Goal: Task Accomplishment & Management: Manage account settings

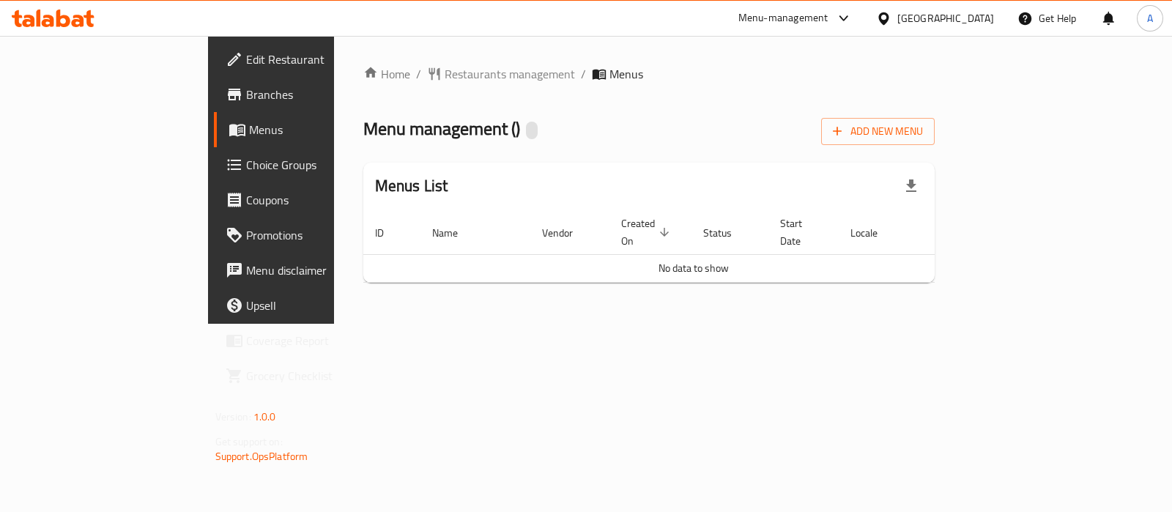
click at [972, 16] on div "Oman" at bounding box center [945, 18] width 97 height 16
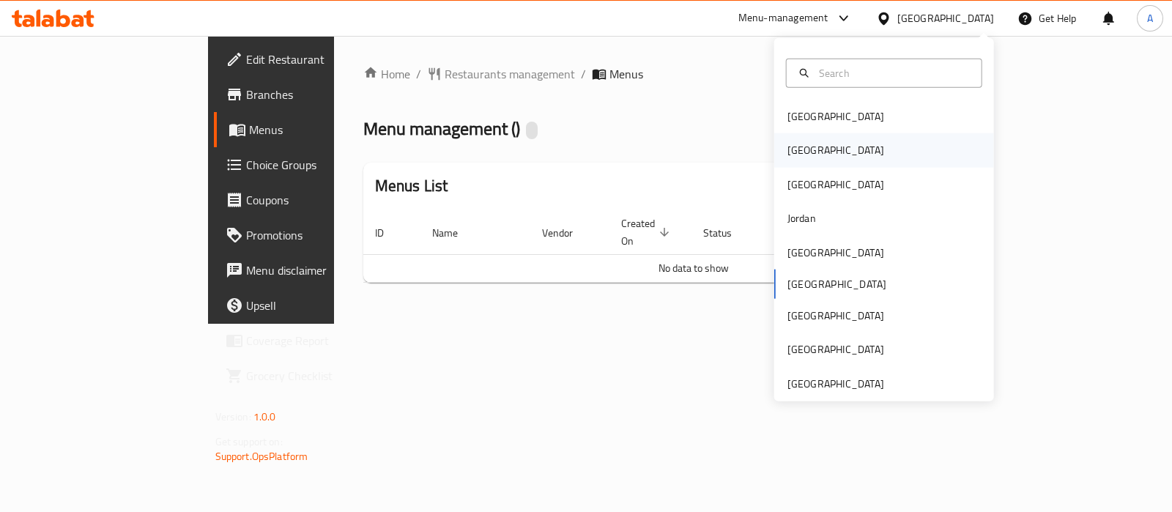
click at [897, 144] on div "[GEOGRAPHIC_DATA]" at bounding box center [884, 150] width 220 height 34
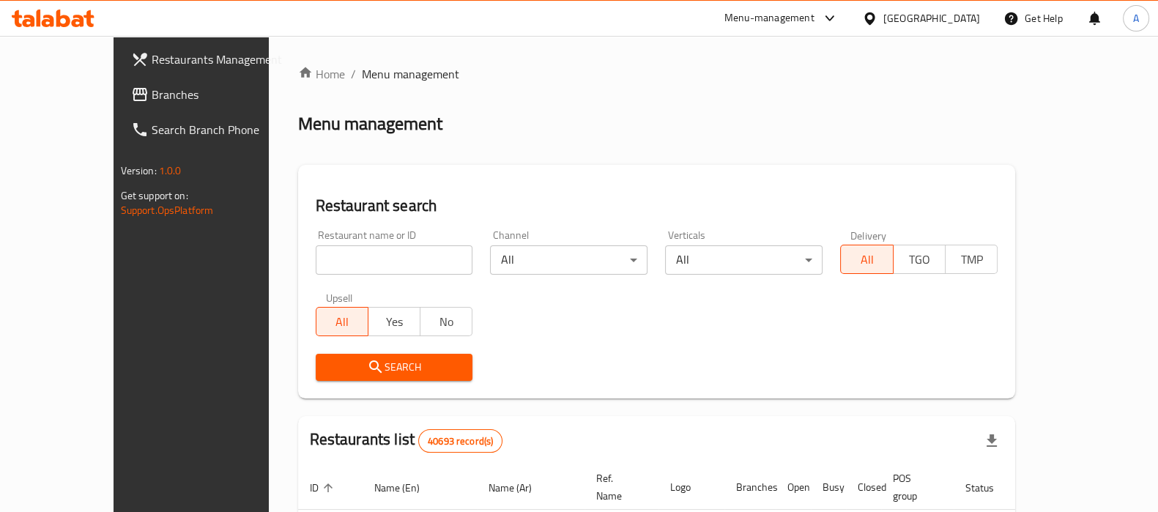
click at [152, 94] on span "Branches" at bounding box center [224, 95] width 144 height 18
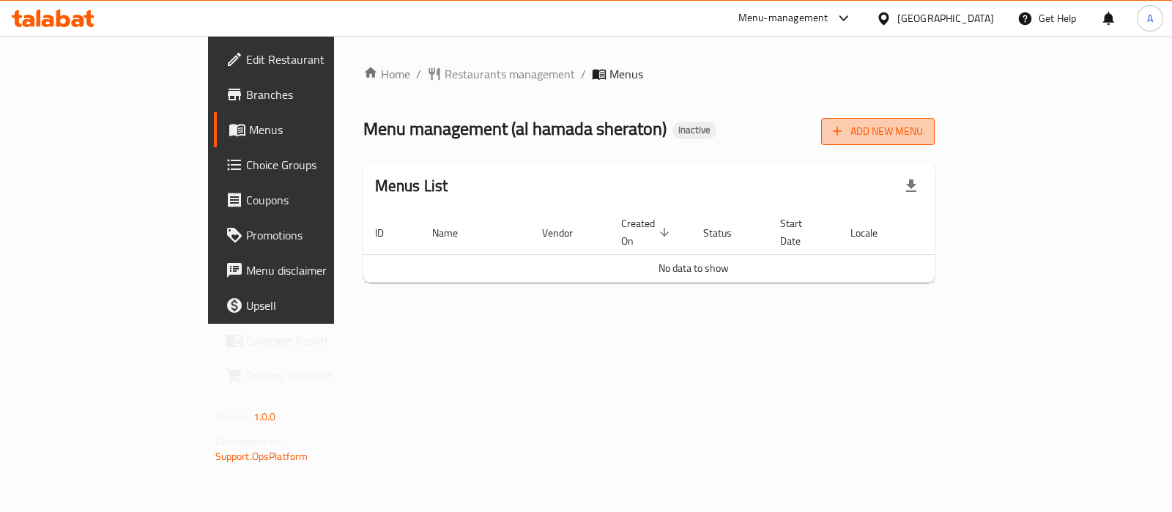
click at [923, 122] on span "Add New Menu" at bounding box center [878, 131] width 90 height 18
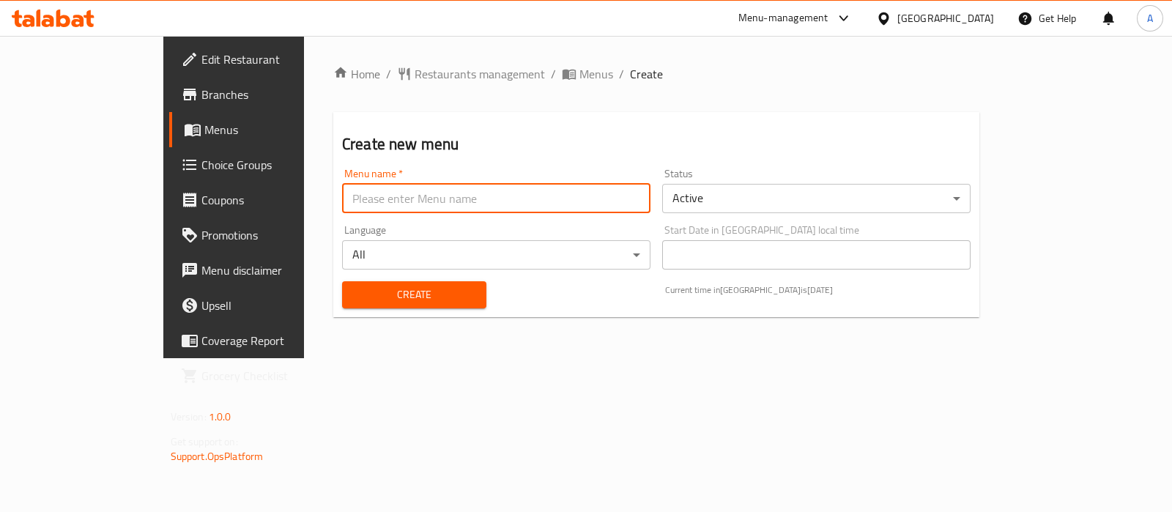
click at [524, 210] on input "text" at bounding box center [496, 198] width 308 height 29
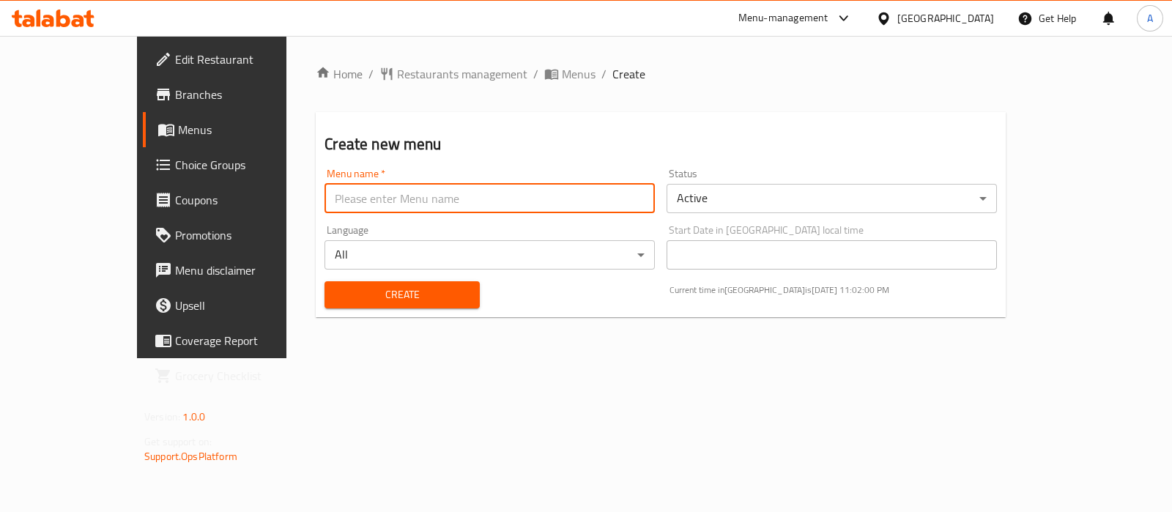
type input "Ameer aa"
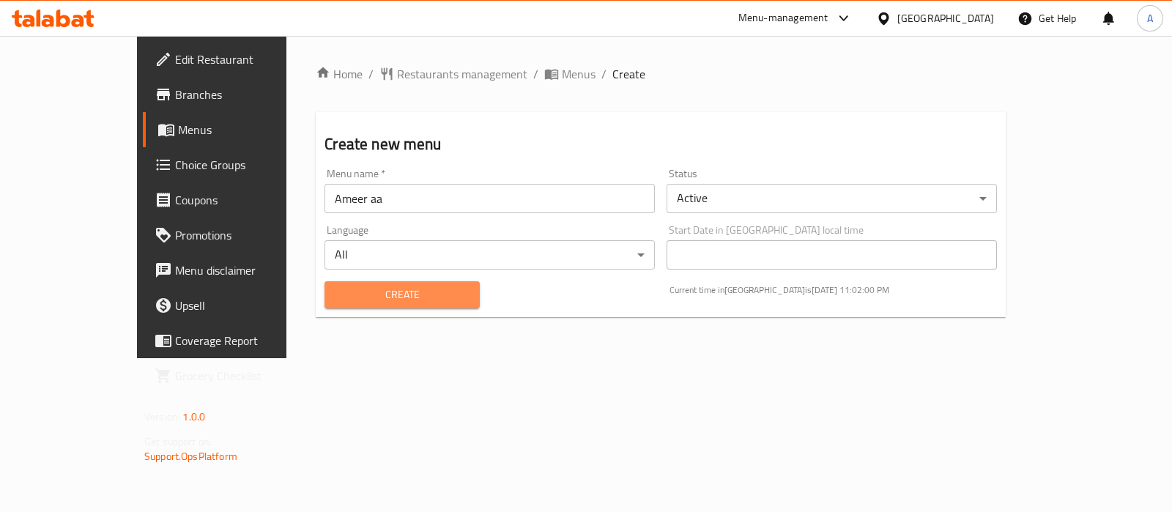
click at [371, 301] on span "Create" at bounding box center [401, 295] width 131 height 18
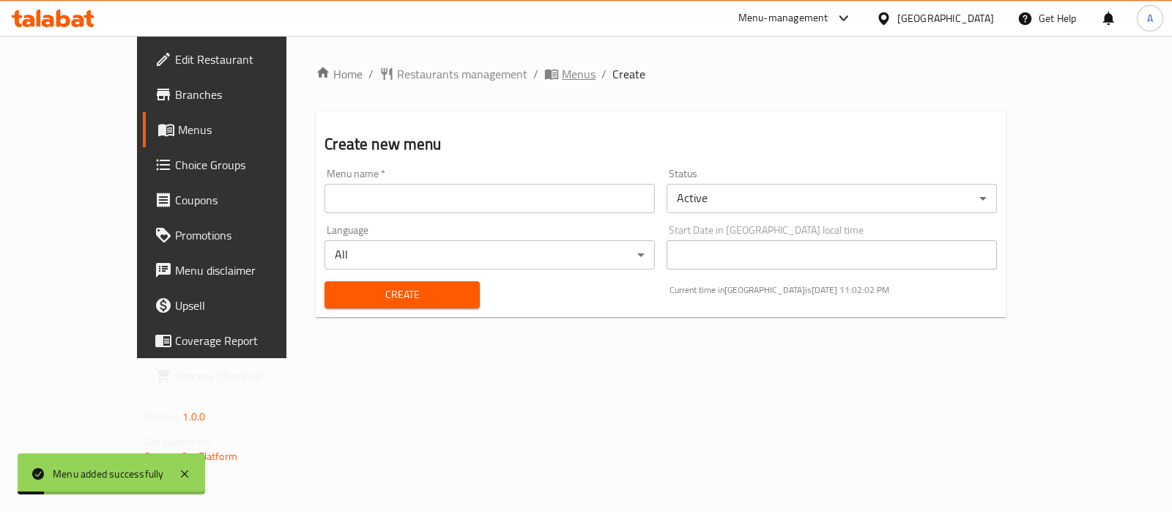
click at [544, 75] on icon "breadcrumb" at bounding box center [551, 74] width 15 height 15
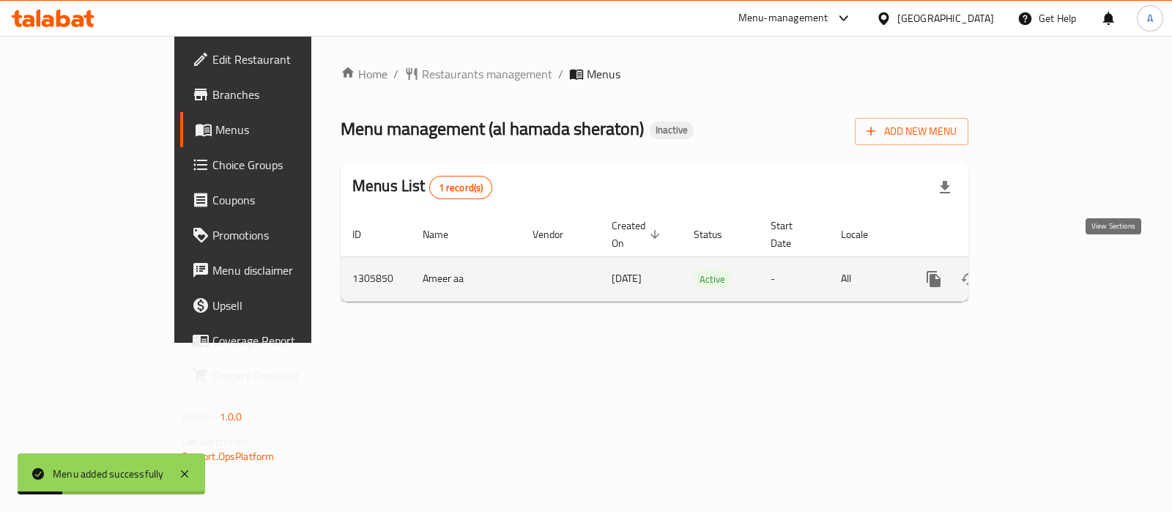
click at [1048, 270] on icon "enhanced table" at bounding box center [1040, 279] width 18 height 18
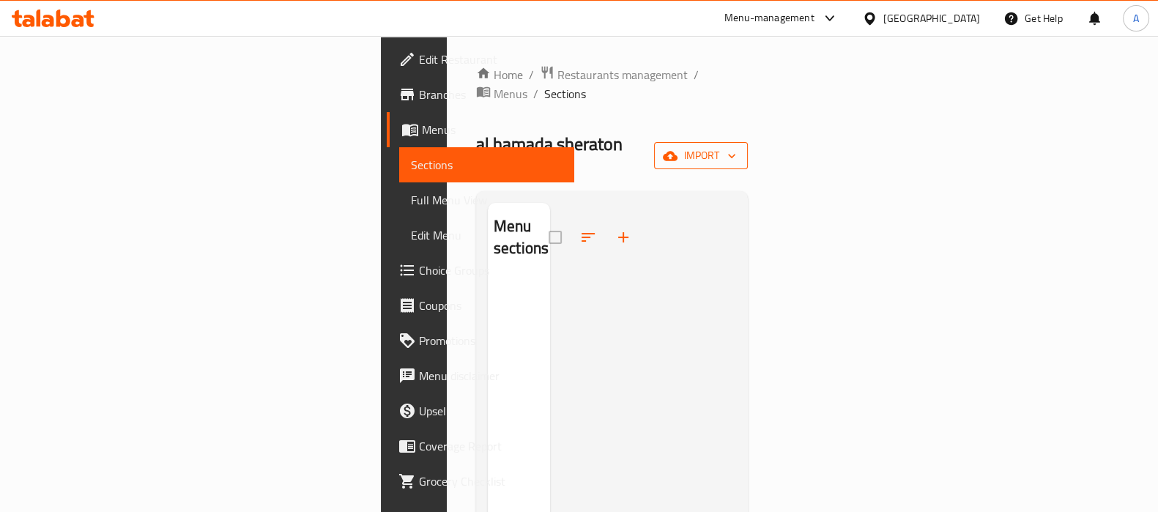
click at [736, 146] on span "import" at bounding box center [701, 155] width 70 height 18
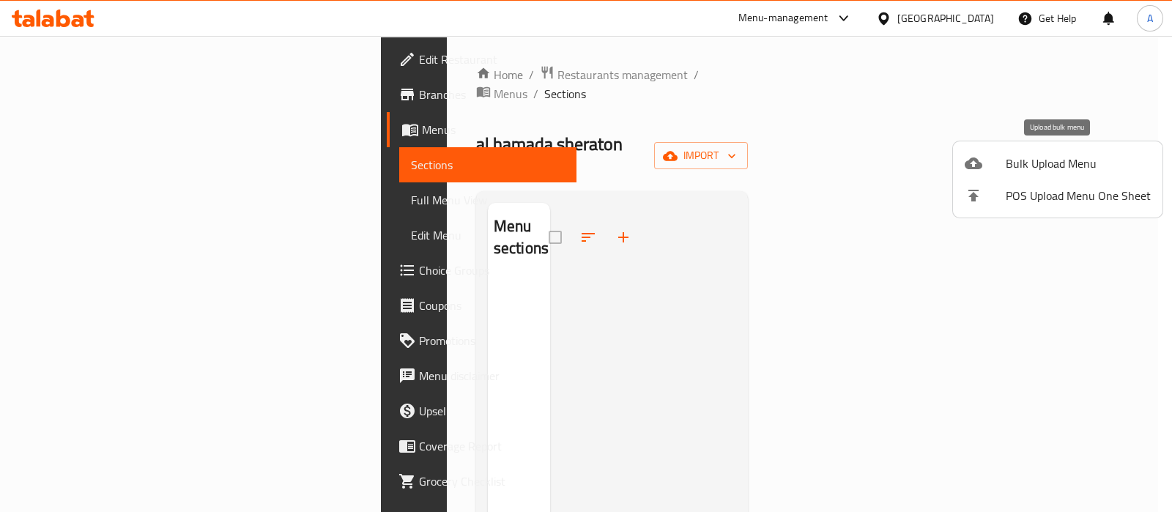
click at [1044, 172] on span "Bulk Upload Menu" at bounding box center [1078, 164] width 145 height 18
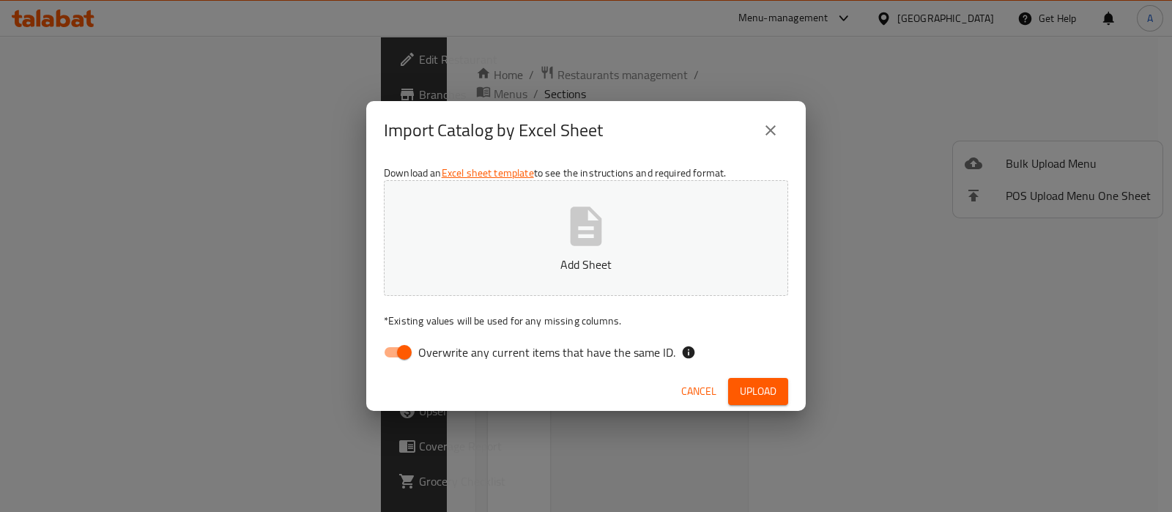
click at [549, 227] on button "Add Sheet" at bounding box center [586, 238] width 404 height 116
click at [390, 346] on input "Overwrite any current items that have the same ID." at bounding box center [405, 352] width 84 height 28
checkbox input "false"
click at [762, 405] on div "Cancel Upload" at bounding box center [585, 391] width 439 height 39
click at [760, 382] on span "Upload" at bounding box center [758, 391] width 37 height 18
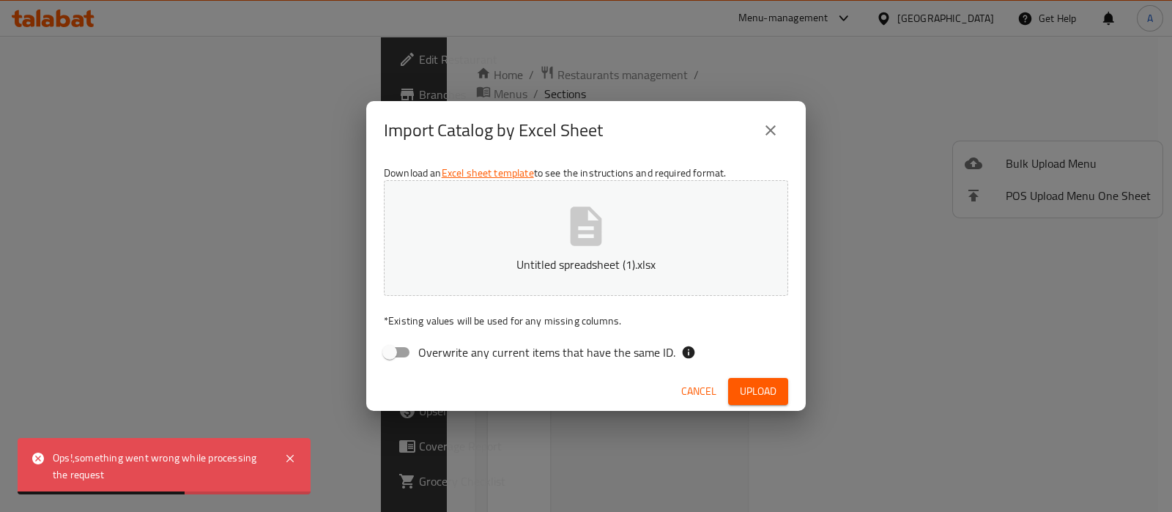
click at [702, 387] on span "Cancel" at bounding box center [698, 391] width 35 height 18
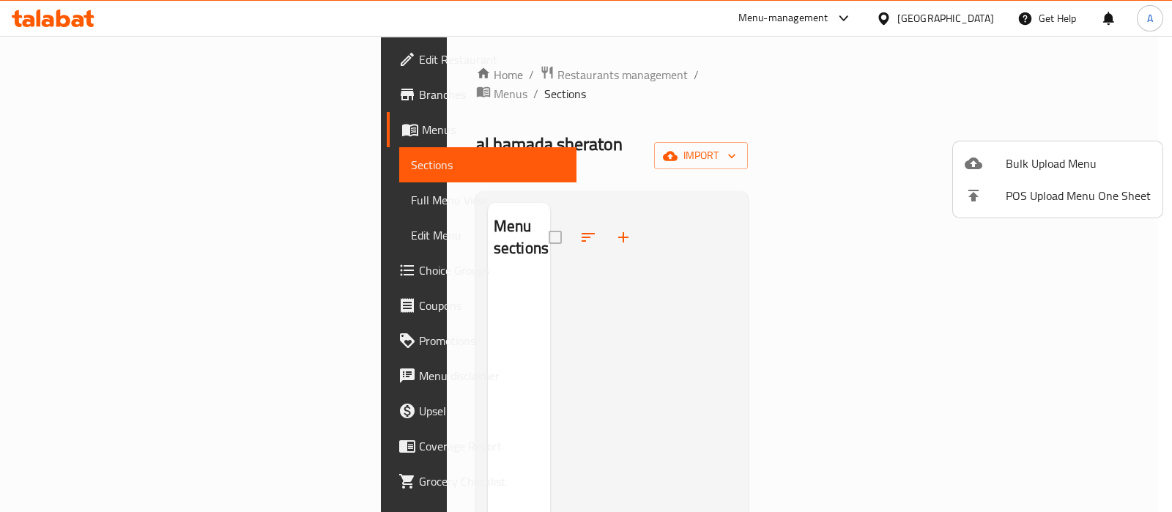
click at [794, 192] on div at bounding box center [586, 256] width 1172 height 512
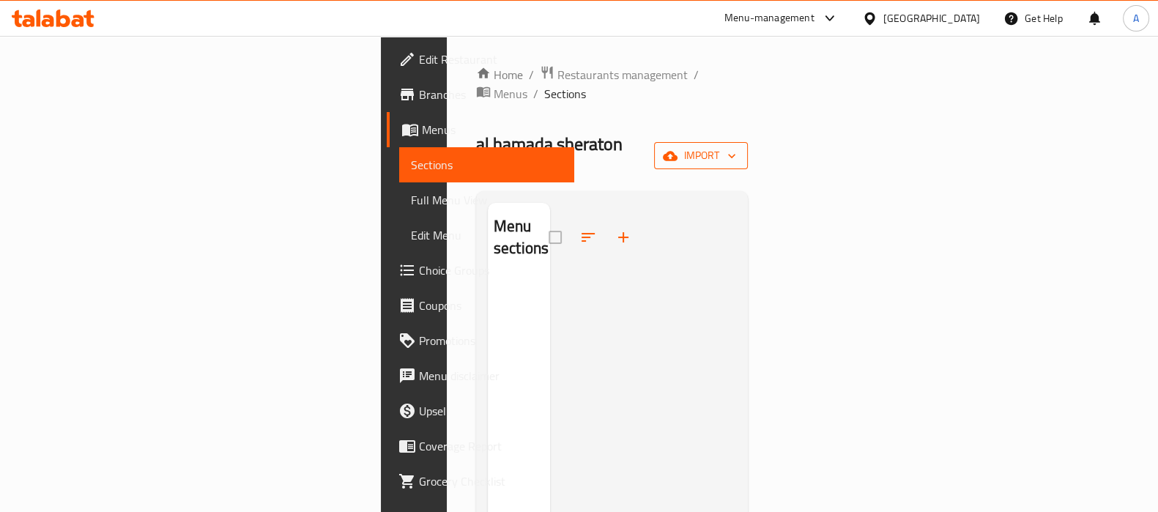
click at [678, 151] on icon "button" at bounding box center [670, 156] width 15 height 10
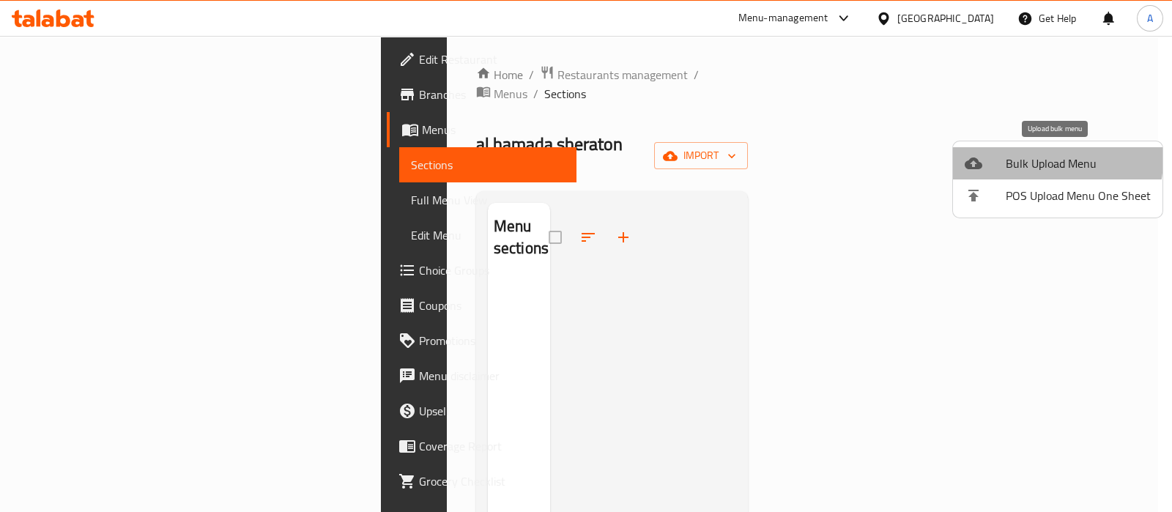
click at [1047, 160] on span "Bulk Upload Menu" at bounding box center [1078, 164] width 145 height 18
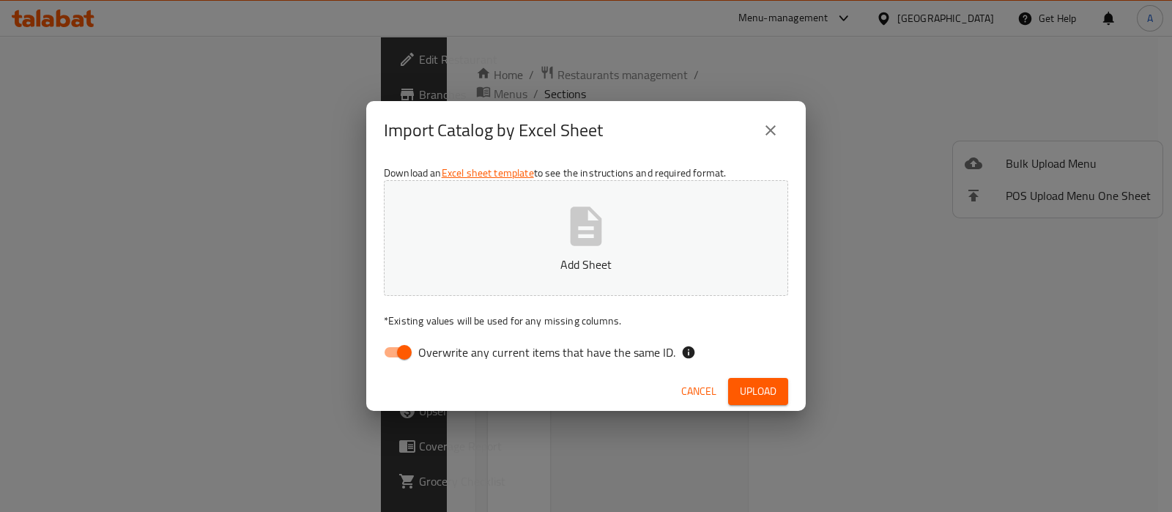
click at [572, 261] on p "Add Sheet" at bounding box center [586, 265] width 359 height 18
click at [378, 340] on input "Overwrite any current items that have the same ID." at bounding box center [405, 352] width 84 height 28
checkbox input "false"
click at [751, 396] on span "Upload" at bounding box center [758, 391] width 37 height 18
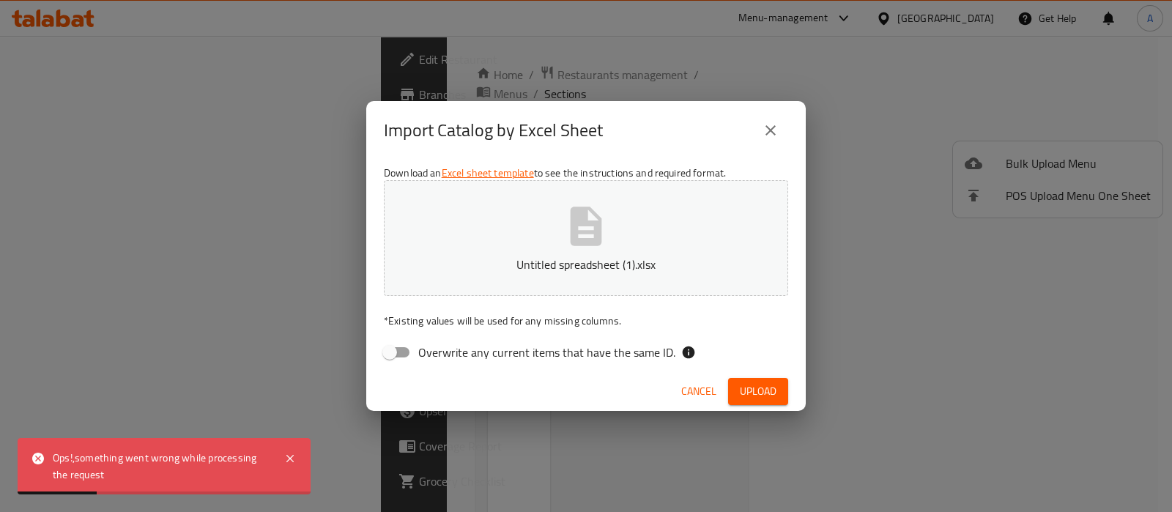
click at [703, 390] on span "Cancel" at bounding box center [698, 391] width 35 height 18
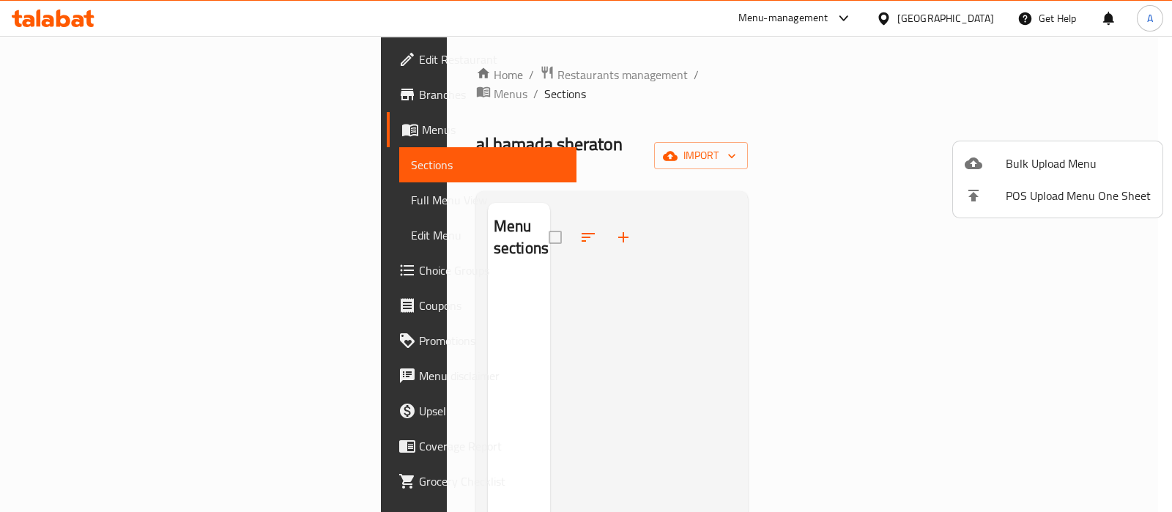
drag, startPoint x: 719, startPoint y: 196, endPoint x: 736, endPoint y: 198, distance: 17.8
click at [719, 196] on div at bounding box center [586, 256] width 1172 height 512
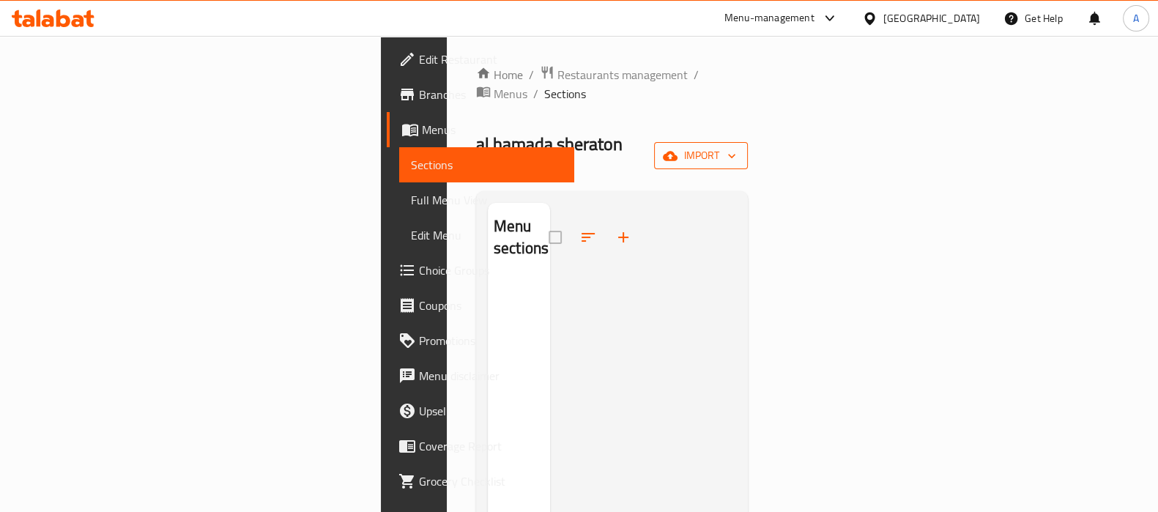
click at [678, 149] on icon "button" at bounding box center [670, 156] width 15 height 15
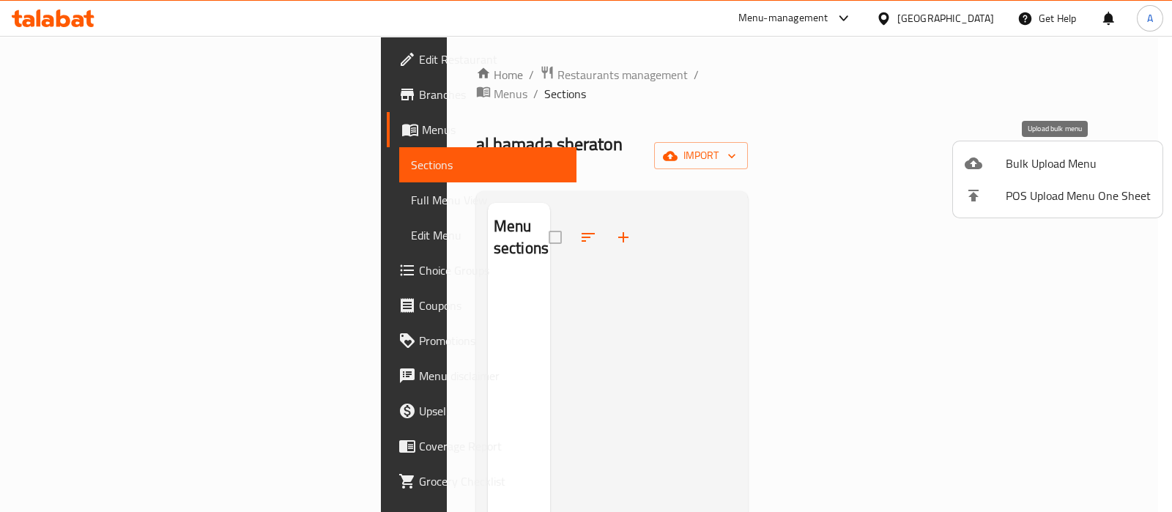
click at [1031, 158] on span "Bulk Upload Menu" at bounding box center [1078, 164] width 145 height 18
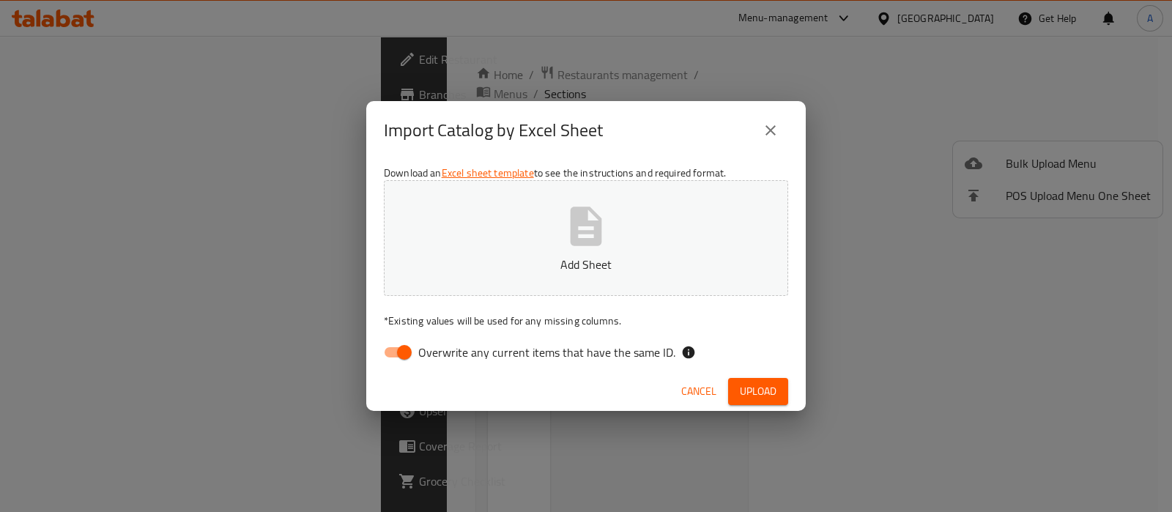
click at [385, 350] on input "Overwrite any current items that have the same ID." at bounding box center [405, 352] width 84 height 28
checkbox input "false"
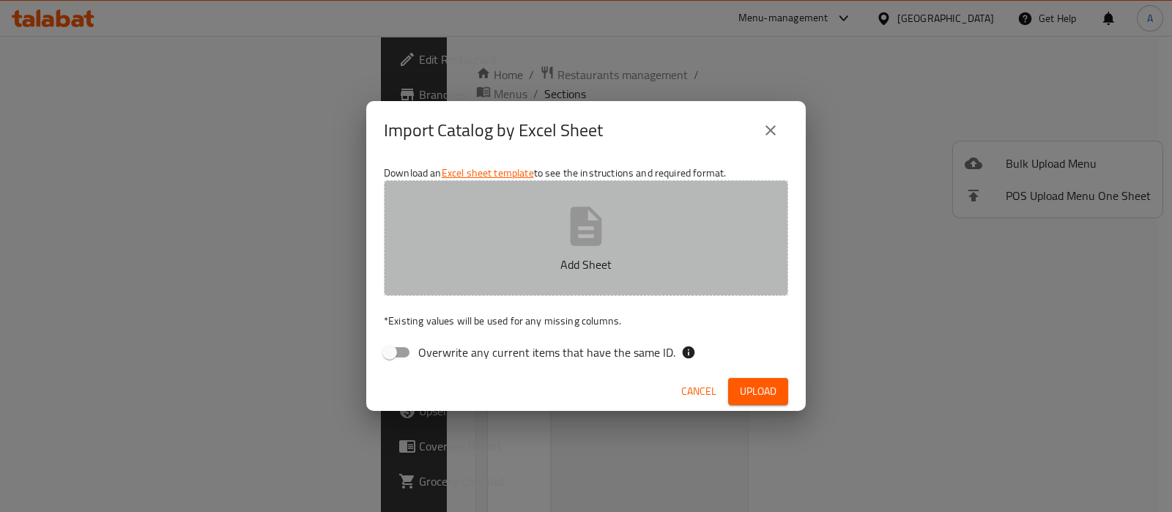
click at [601, 221] on icon "button" at bounding box center [586, 226] width 31 height 39
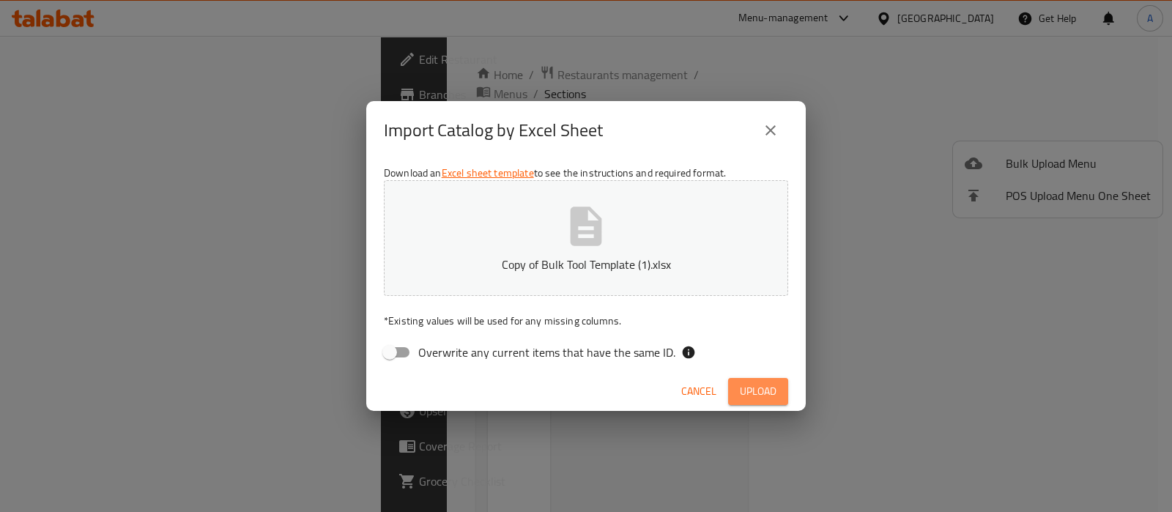
click at [741, 397] on span "Upload" at bounding box center [758, 391] width 37 height 18
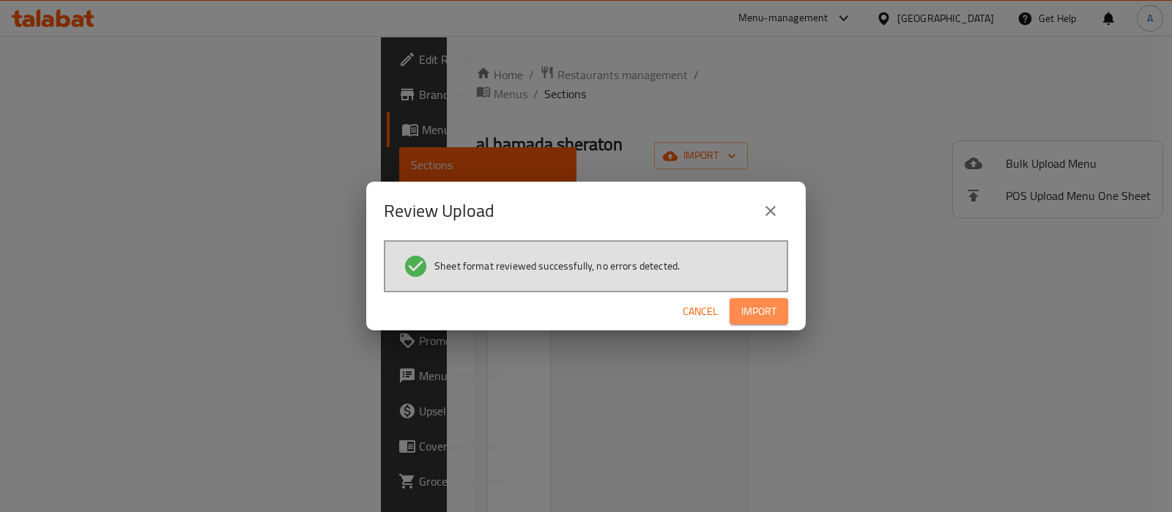
click at [752, 311] on span "Import" at bounding box center [758, 312] width 35 height 18
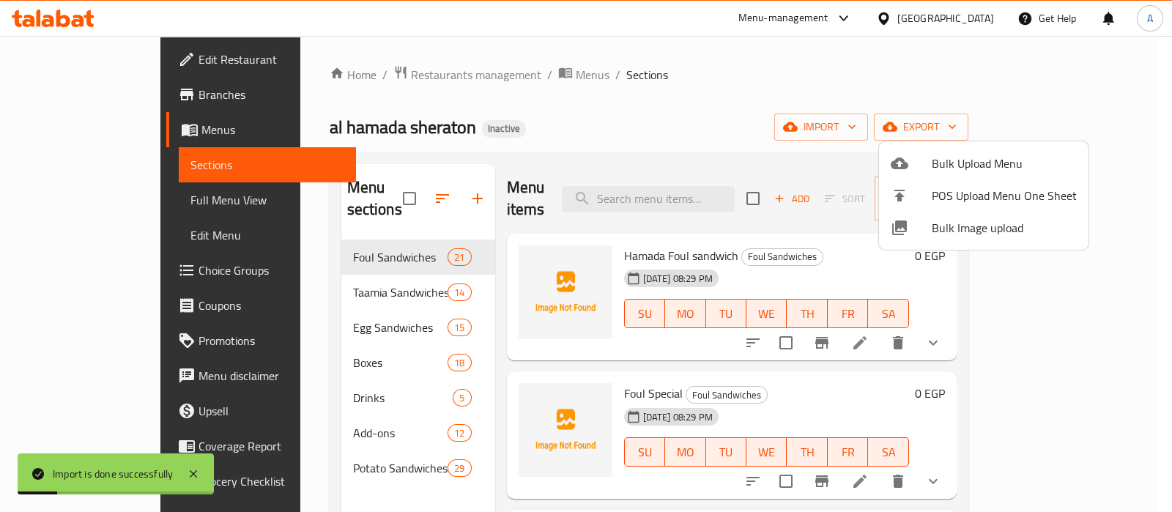
click at [113, 199] on div at bounding box center [586, 256] width 1172 height 512
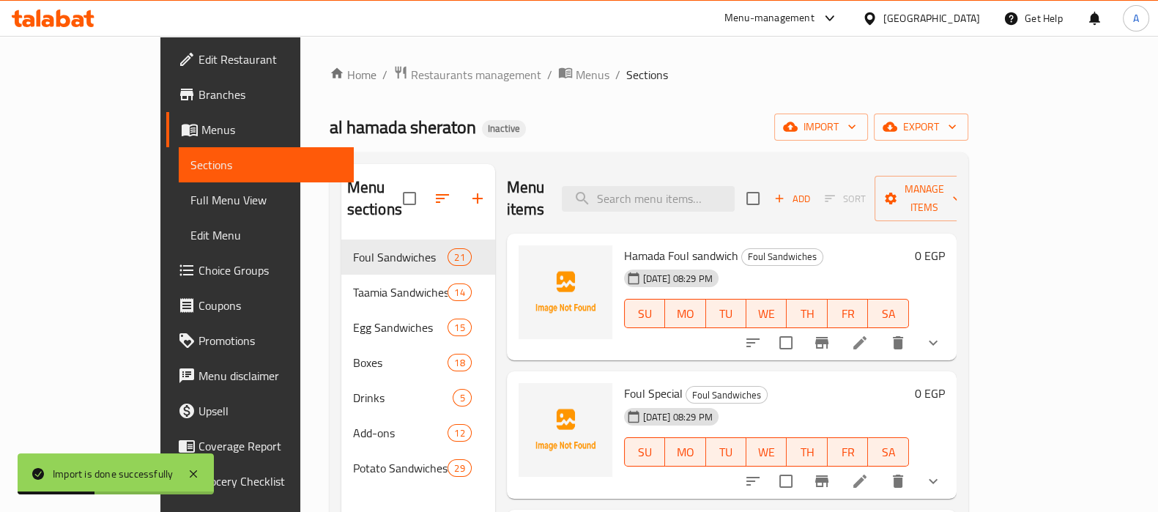
click at [190, 199] on span "Full Menu View" at bounding box center [266, 200] width 152 height 18
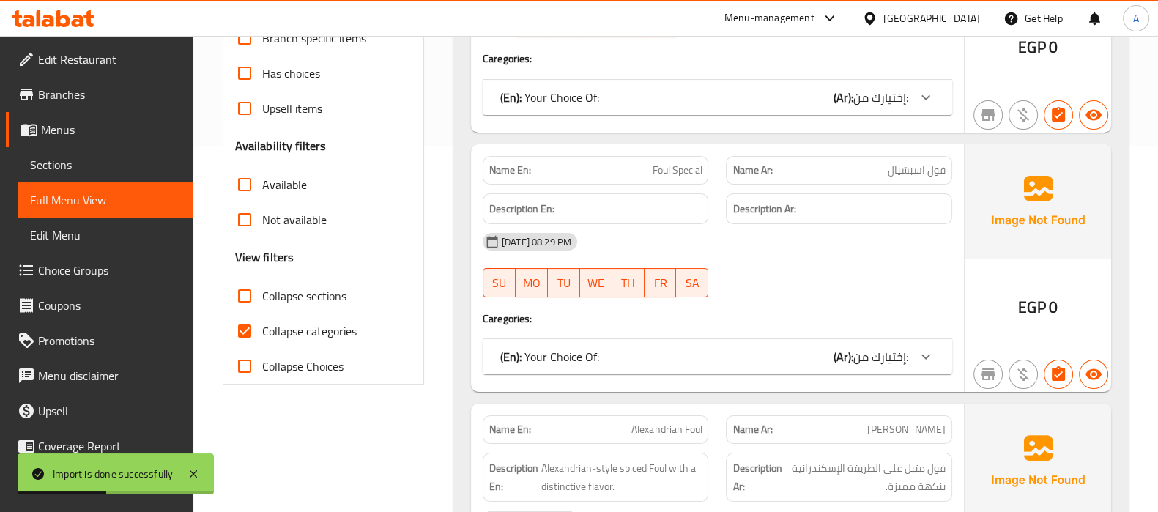
scroll to position [31, 0]
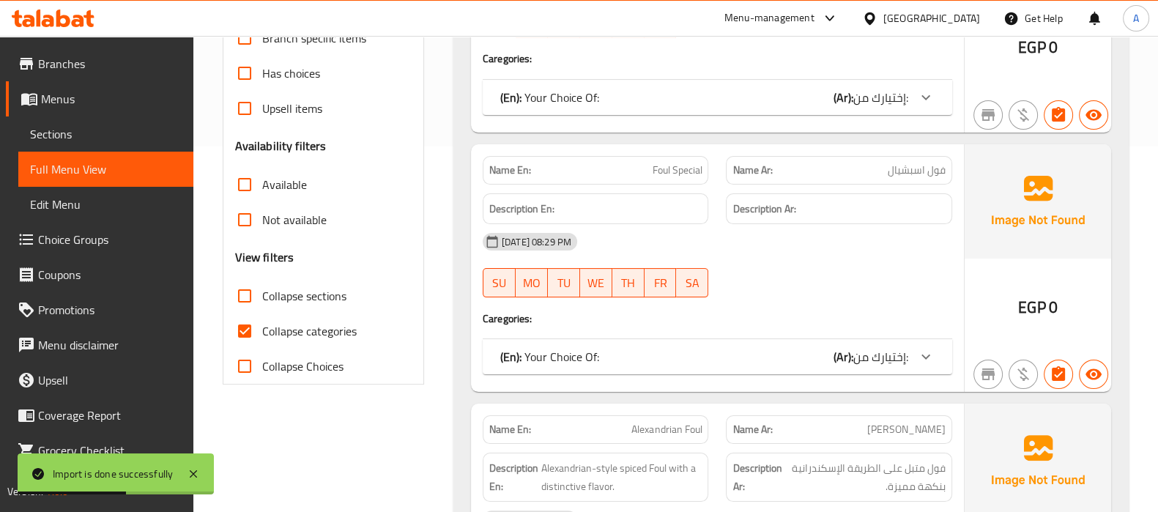
click at [239, 326] on input "Collapse categories" at bounding box center [244, 330] width 35 height 35
checkbox input "false"
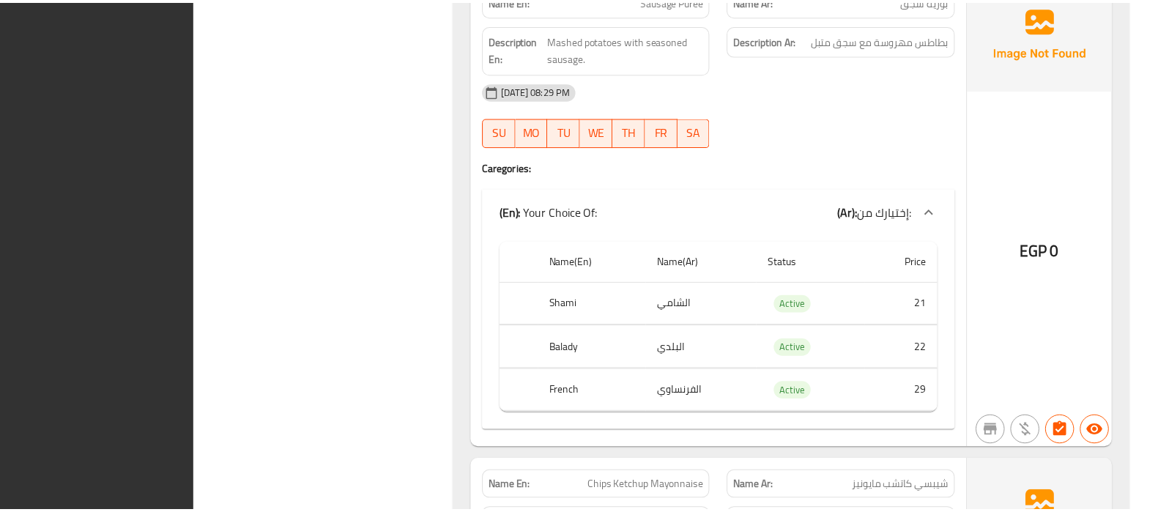
scroll to position [50086, 0]
